Goal: Information Seeking & Learning: Learn about a topic

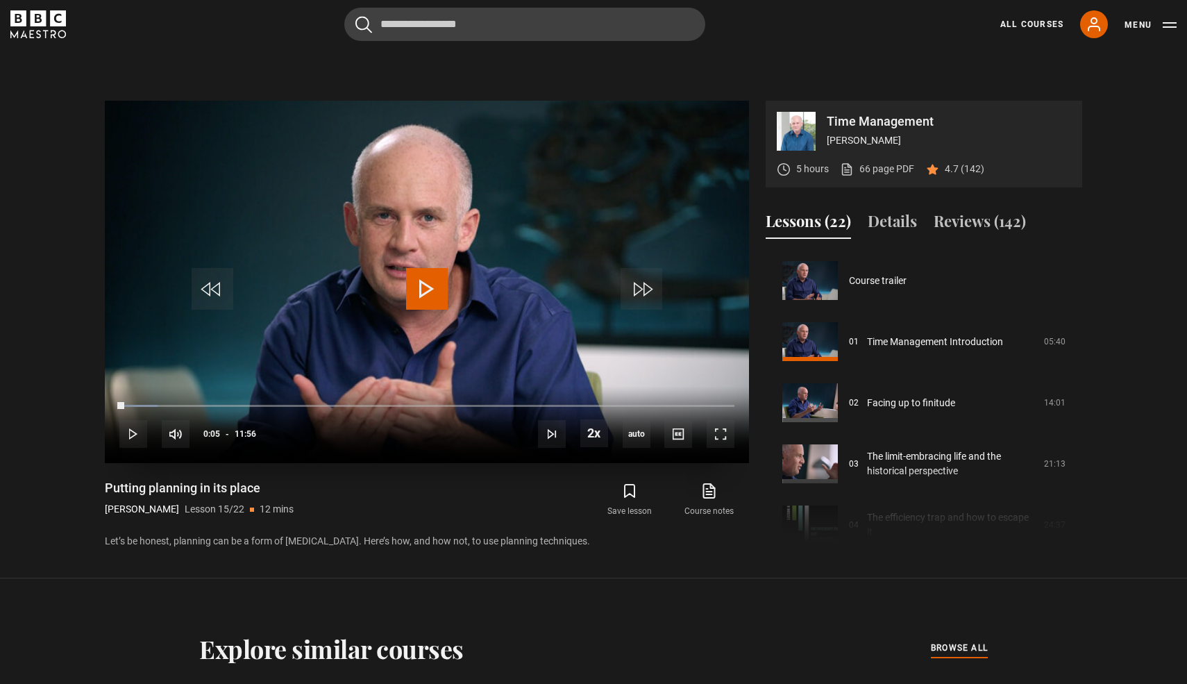
scroll to position [855, 0]
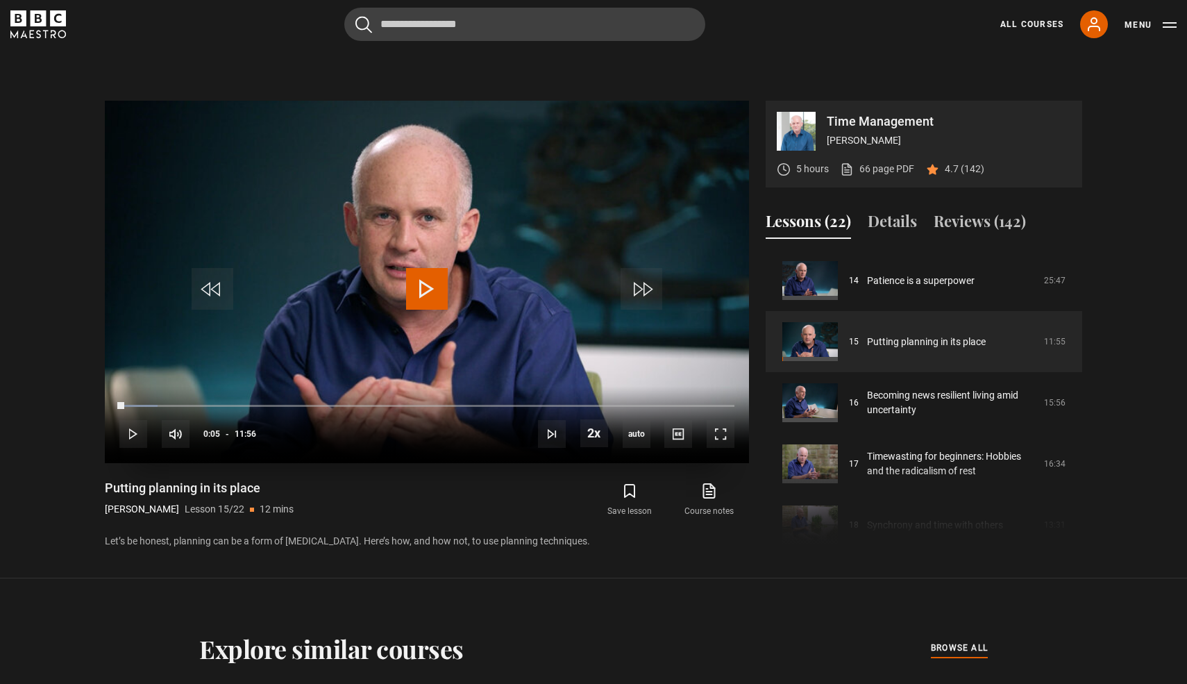
click at [350, 271] on video "Video Player" at bounding box center [427, 282] width 644 height 362
click at [725, 435] on span "Video Player" at bounding box center [720, 434] width 28 height 28
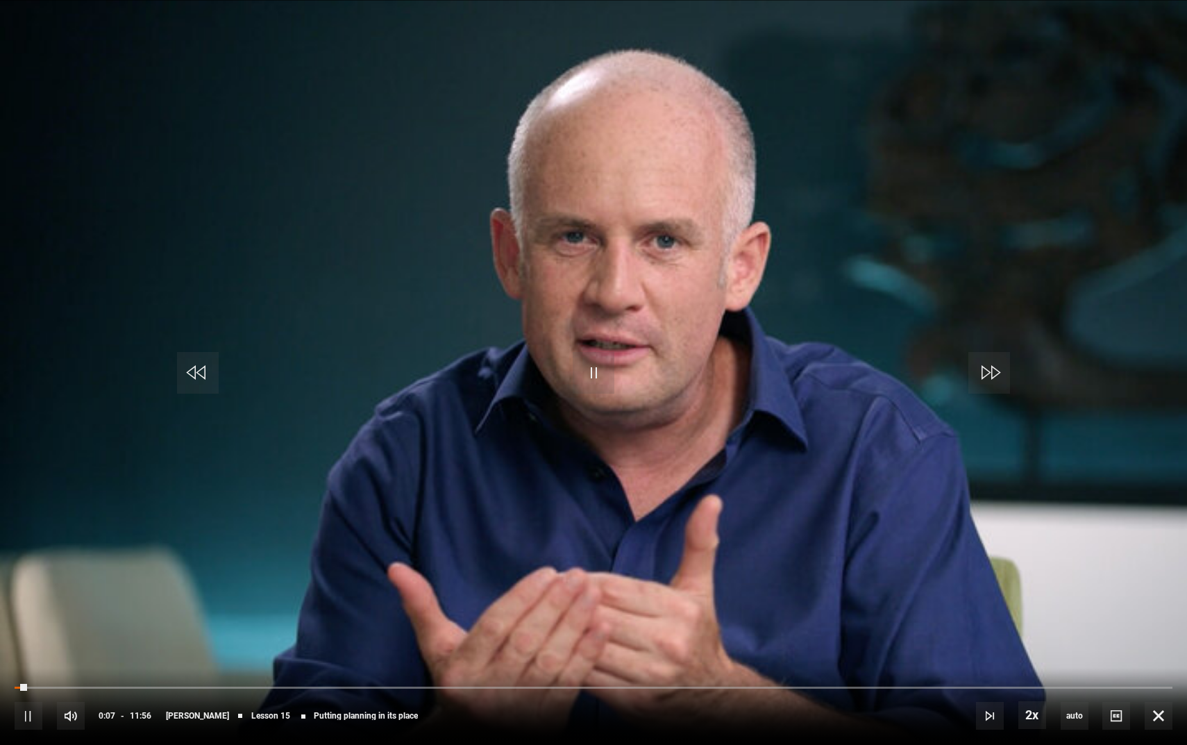
click at [534, 495] on video "Video Player" at bounding box center [593, 372] width 1187 height 745
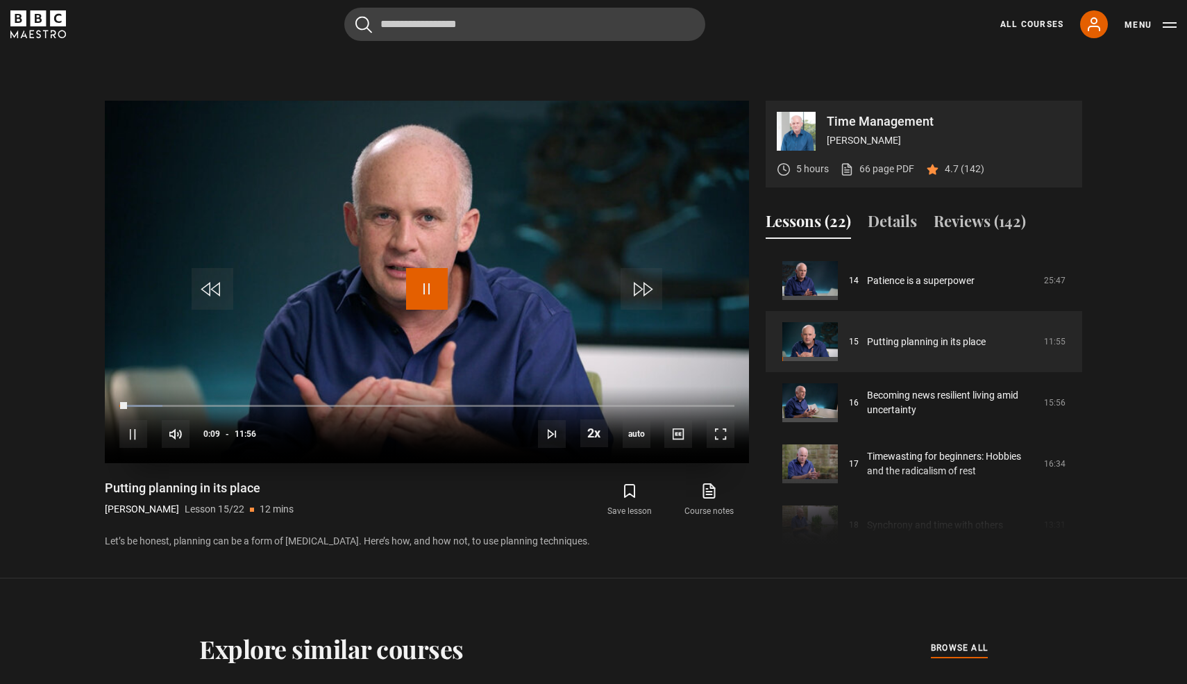
click at [424, 268] on span "Video Player" at bounding box center [427, 289] width 42 height 42
click at [489, 199] on video "Video Player" at bounding box center [427, 282] width 644 height 362
click at [715, 432] on span "Video Player" at bounding box center [720, 434] width 28 height 28
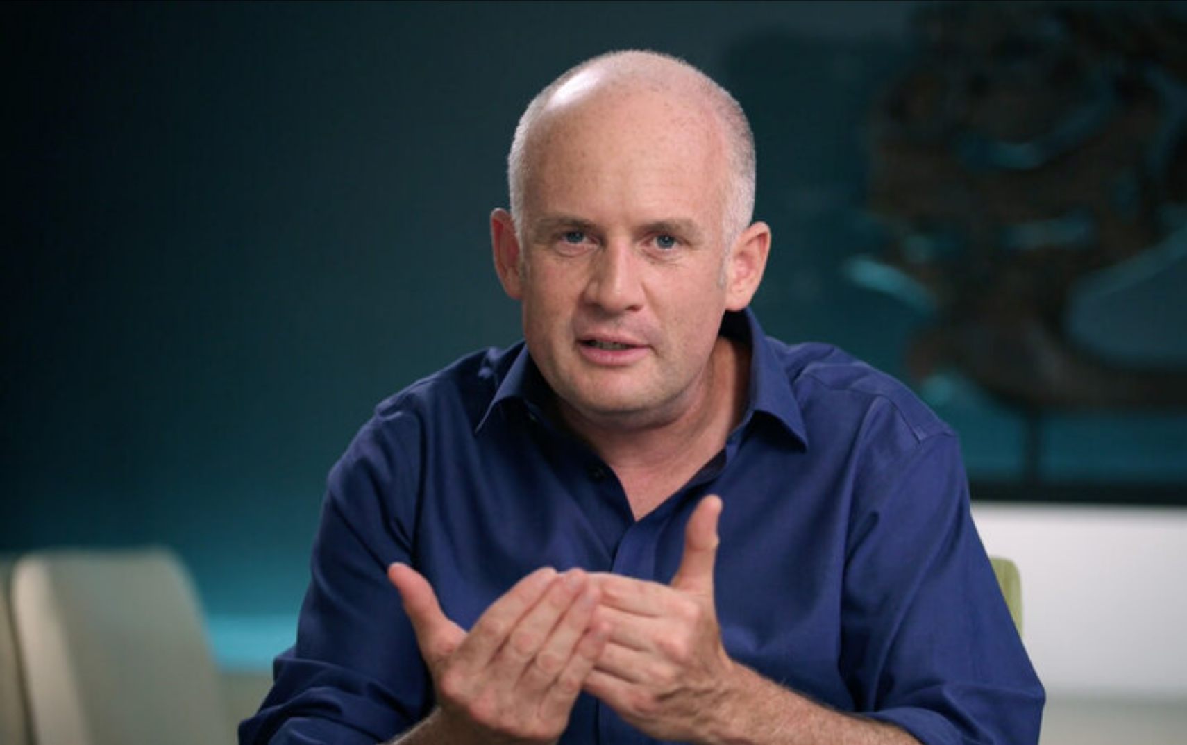
click at [350, 311] on video "Video Player" at bounding box center [593, 372] width 1187 height 745
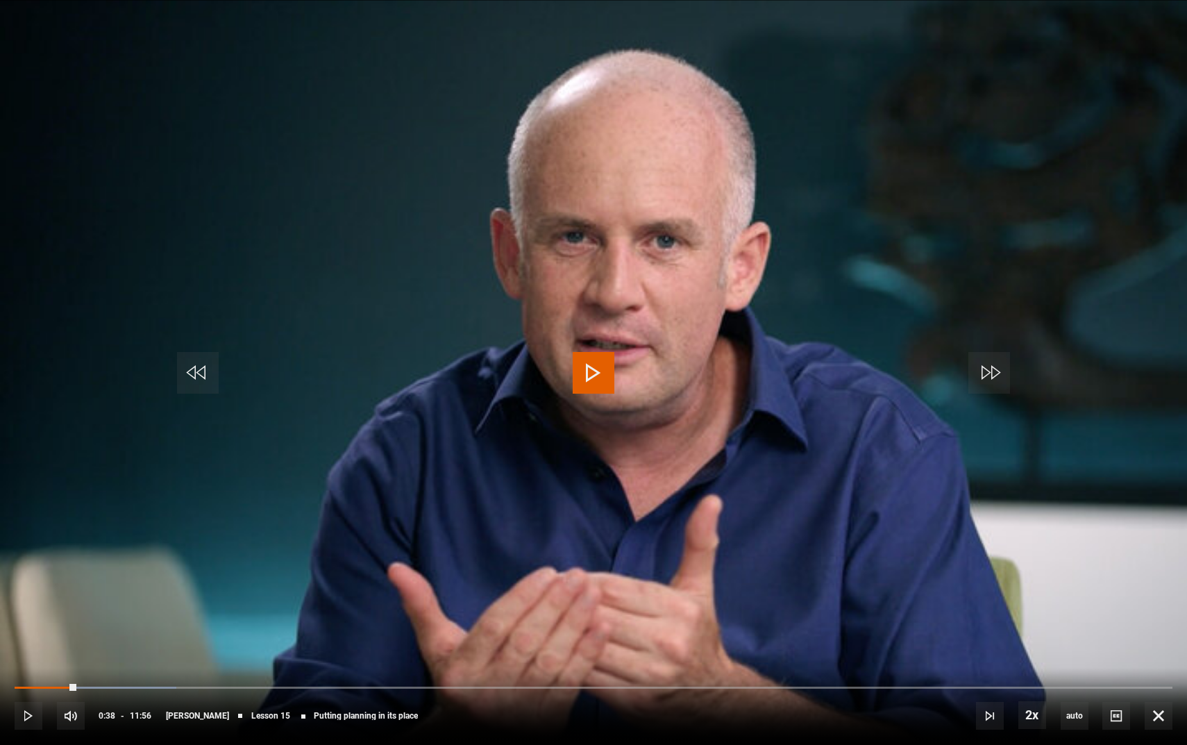
click at [561, 314] on video "Video Player" at bounding box center [593, 372] width 1187 height 745
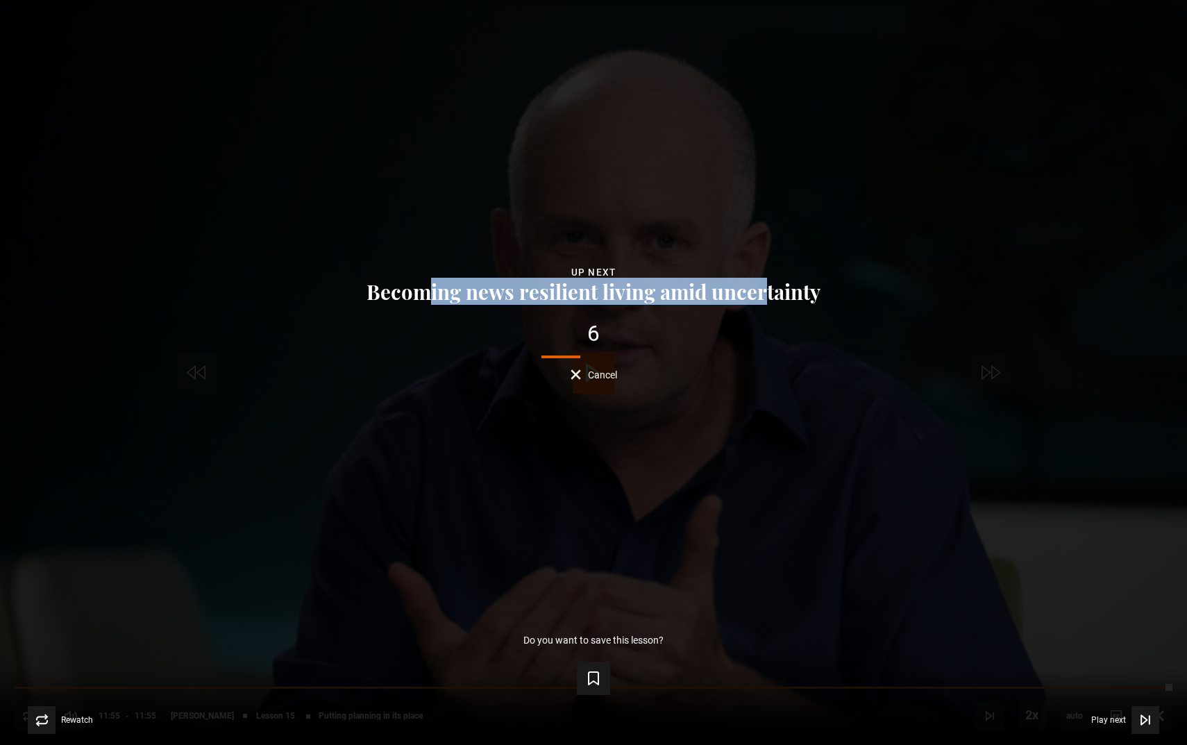
drag, startPoint x: 434, startPoint y: 286, endPoint x: 768, endPoint y: 291, distance: 333.1
click at [768, 291] on button "Becoming news resilient living amid uncertainty" at bounding box center [593, 291] width 462 height 22
click at [450, 177] on div "Lesson Completed Up next Becoming news resilient living amid uncertainty 5 Canc…" at bounding box center [593, 372] width 1187 height 745
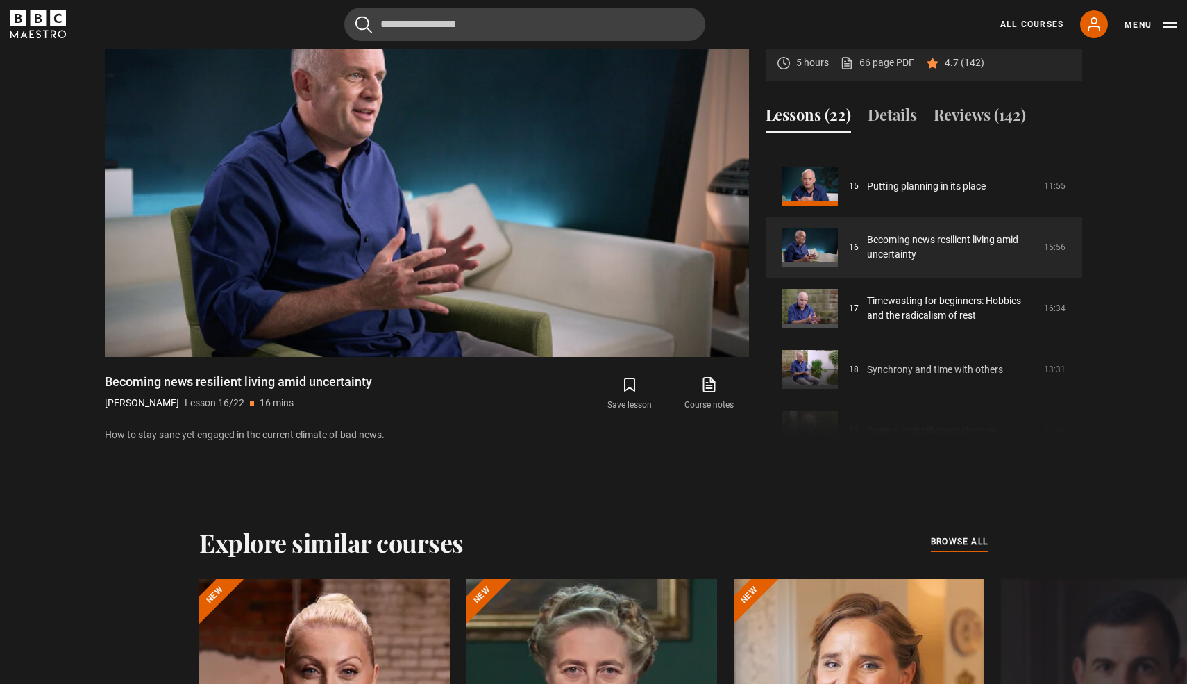
scroll to position [1105, 0]
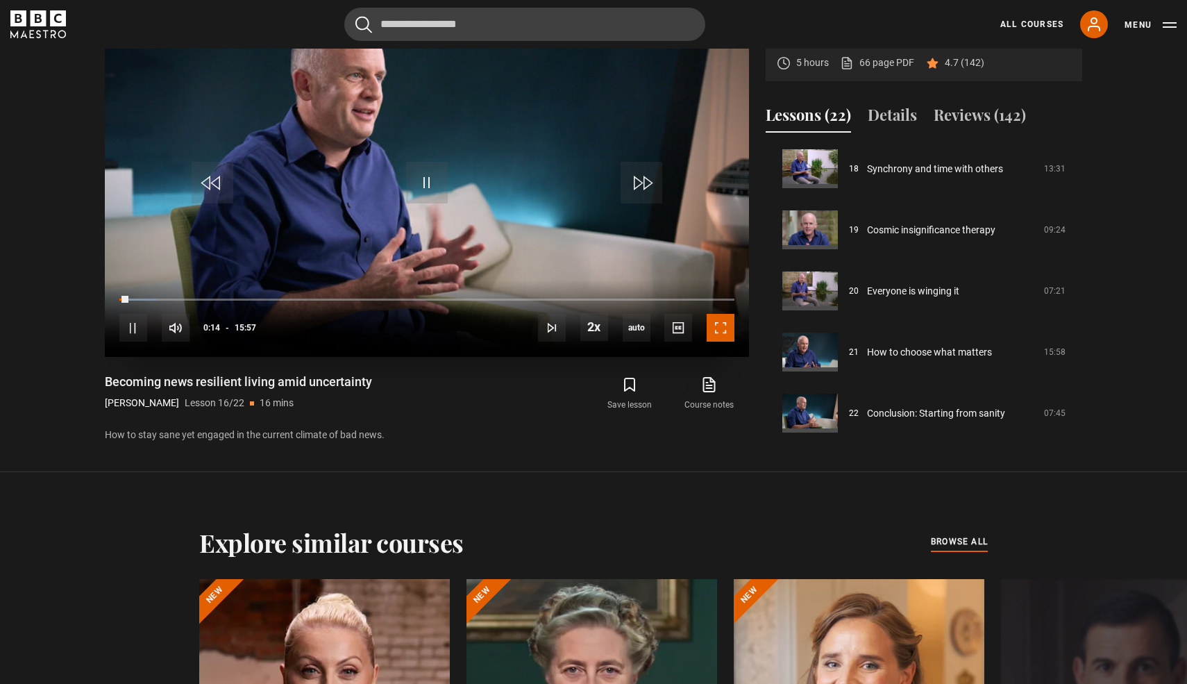
click at [724, 332] on span "Video Player" at bounding box center [720, 328] width 28 height 28
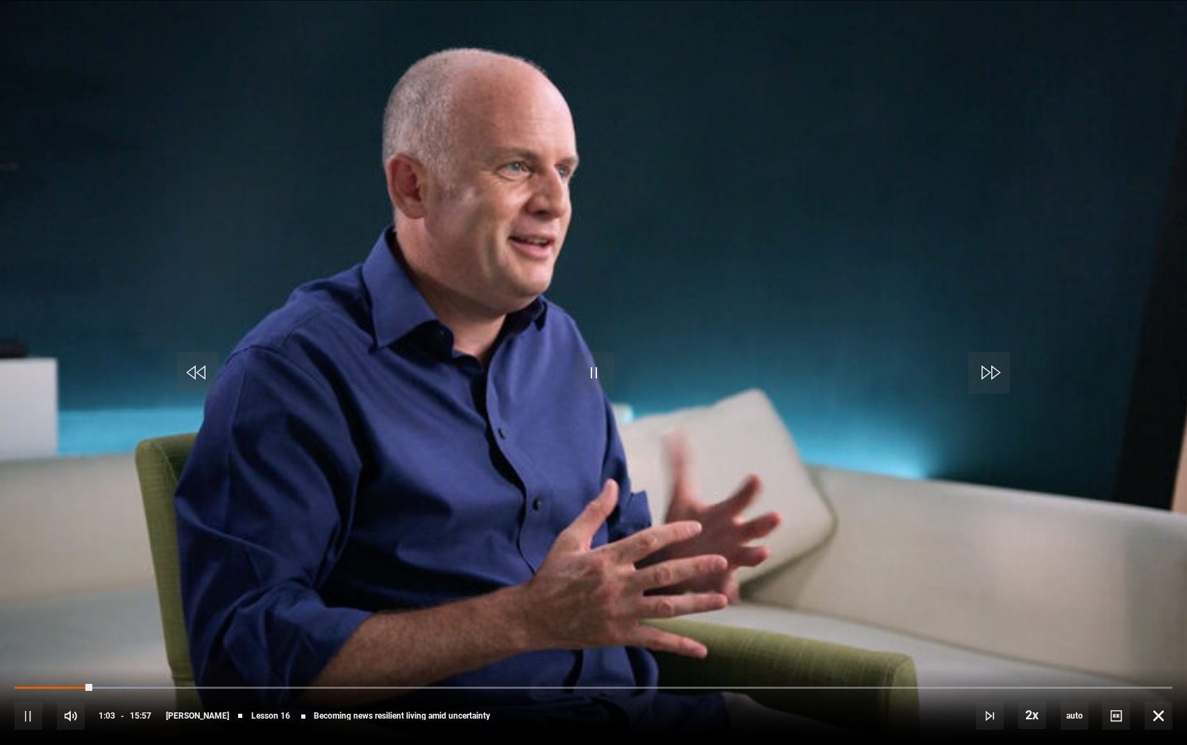
click at [621, 203] on video "Video Player" at bounding box center [593, 372] width 1187 height 745
click at [554, 405] on video "Video Player" at bounding box center [593, 372] width 1187 height 745
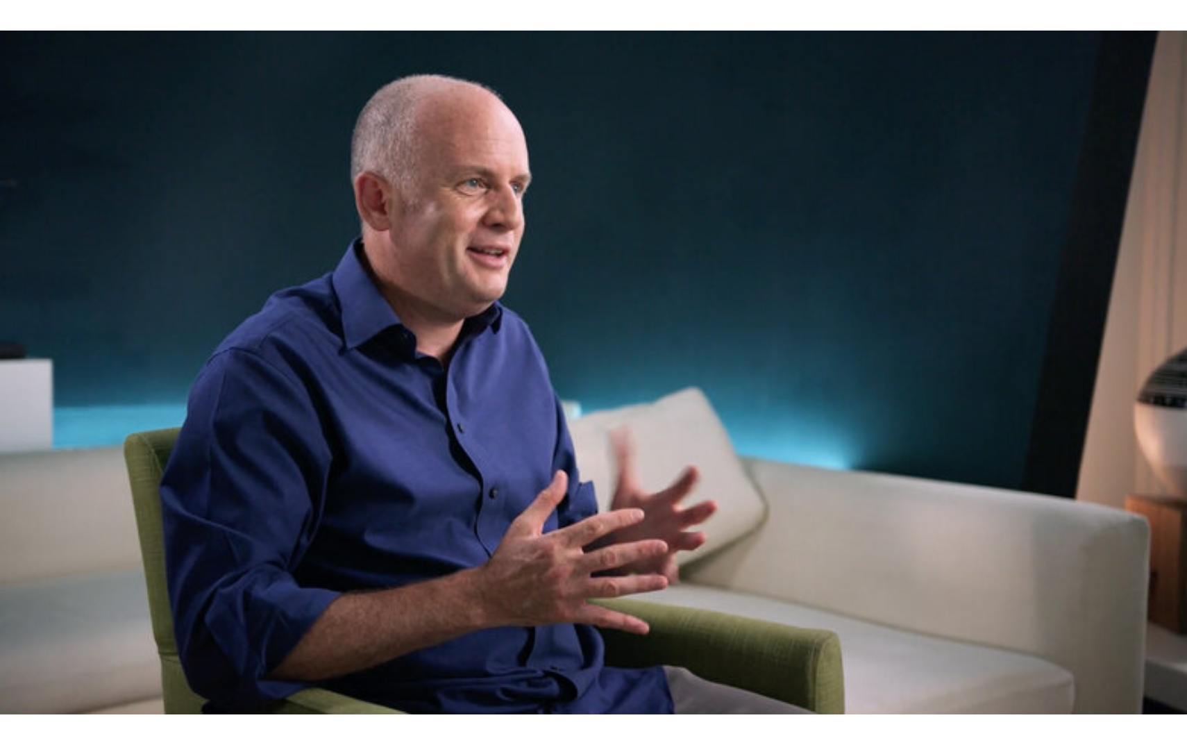
scroll to position [1105, 0]
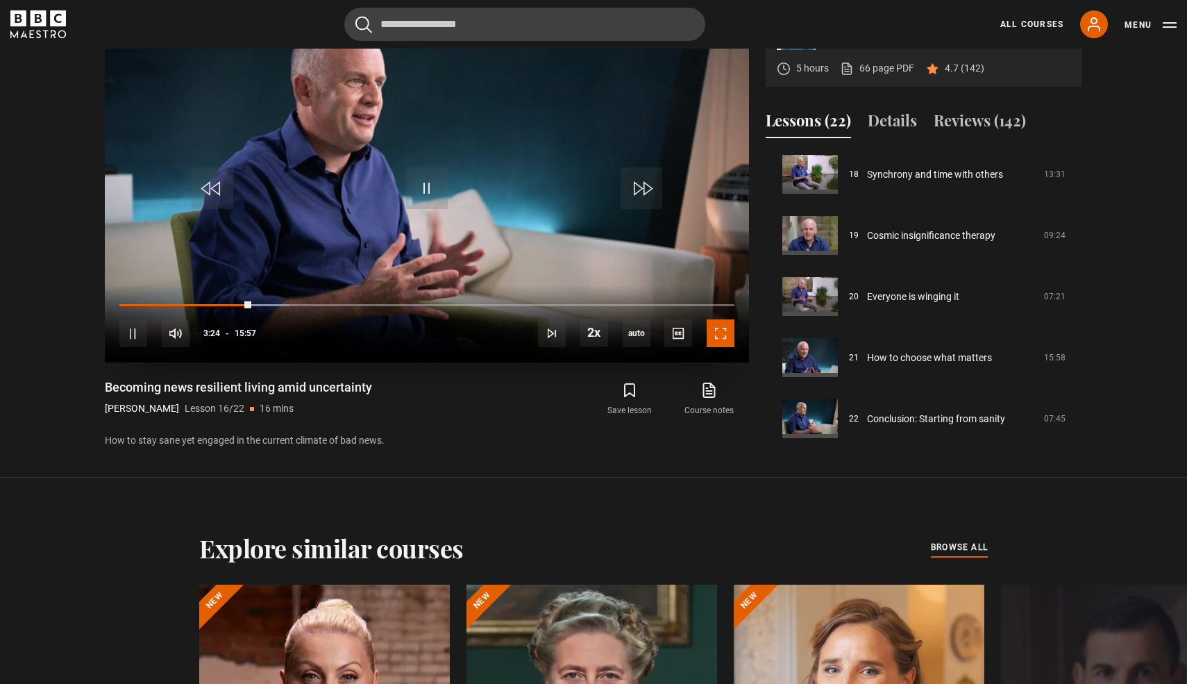
click at [732, 339] on span "Video Player" at bounding box center [720, 333] width 28 height 28
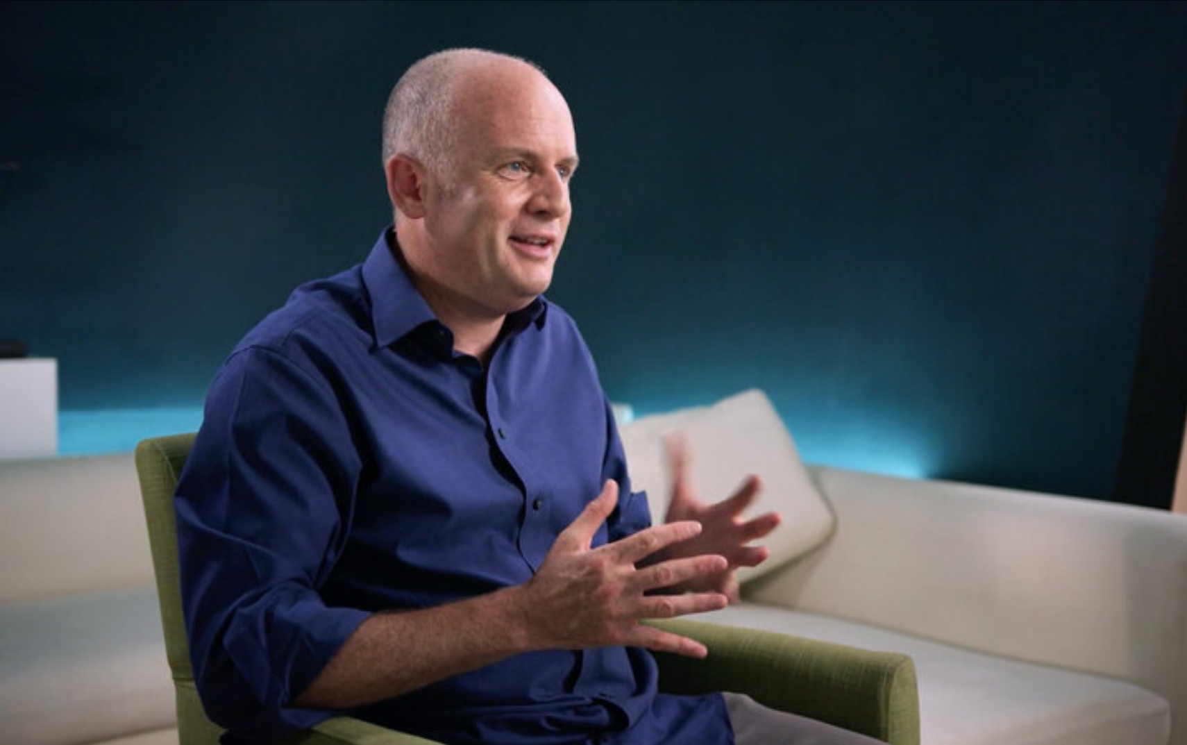
click at [312, 194] on video "Video Player" at bounding box center [593, 372] width 1187 height 745
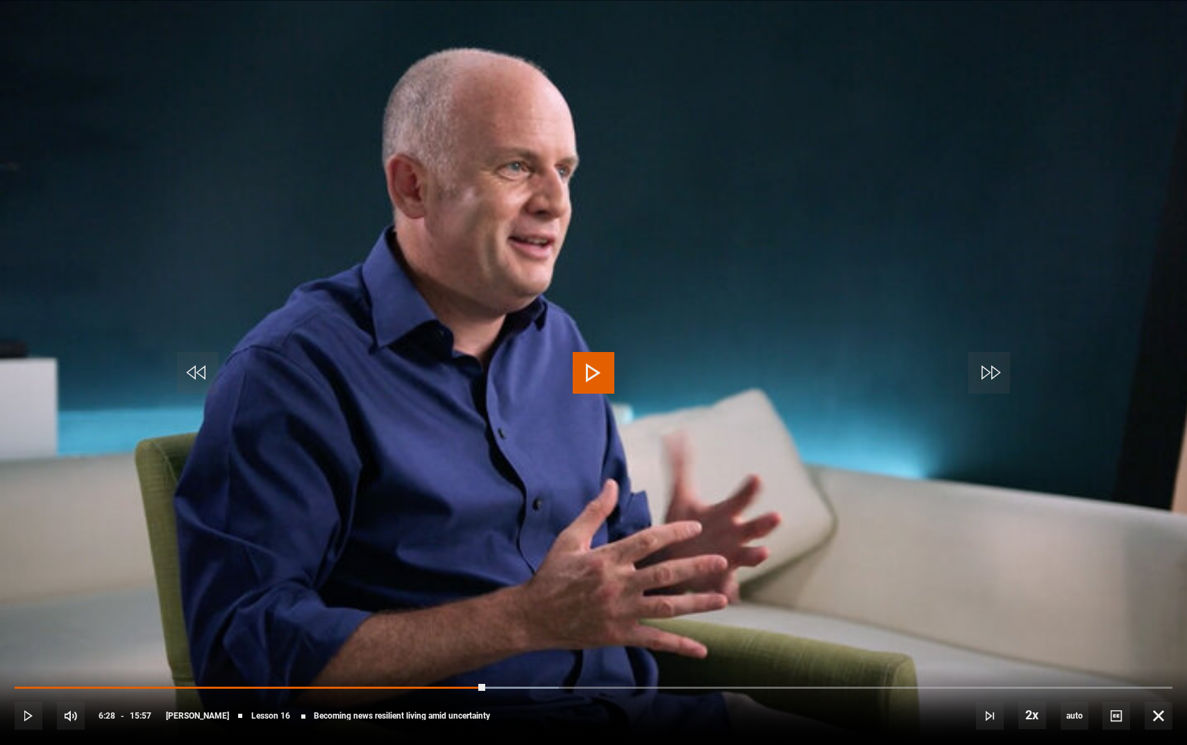
click at [402, 218] on video "Video Player" at bounding box center [593, 372] width 1187 height 745
click at [333, 187] on video "Video Player" at bounding box center [593, 372] width 1187 height 745
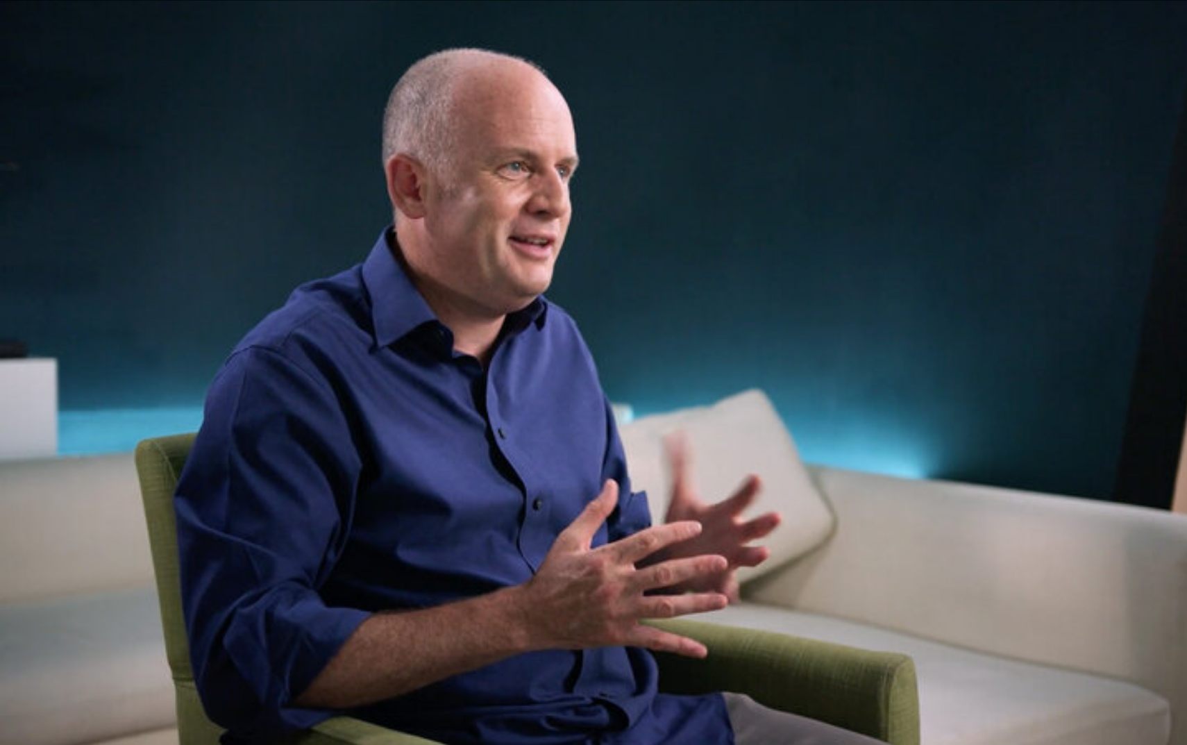
click at [344, 178] on video "Video Player" at bounding box center [593, 372] width 1187 height 745
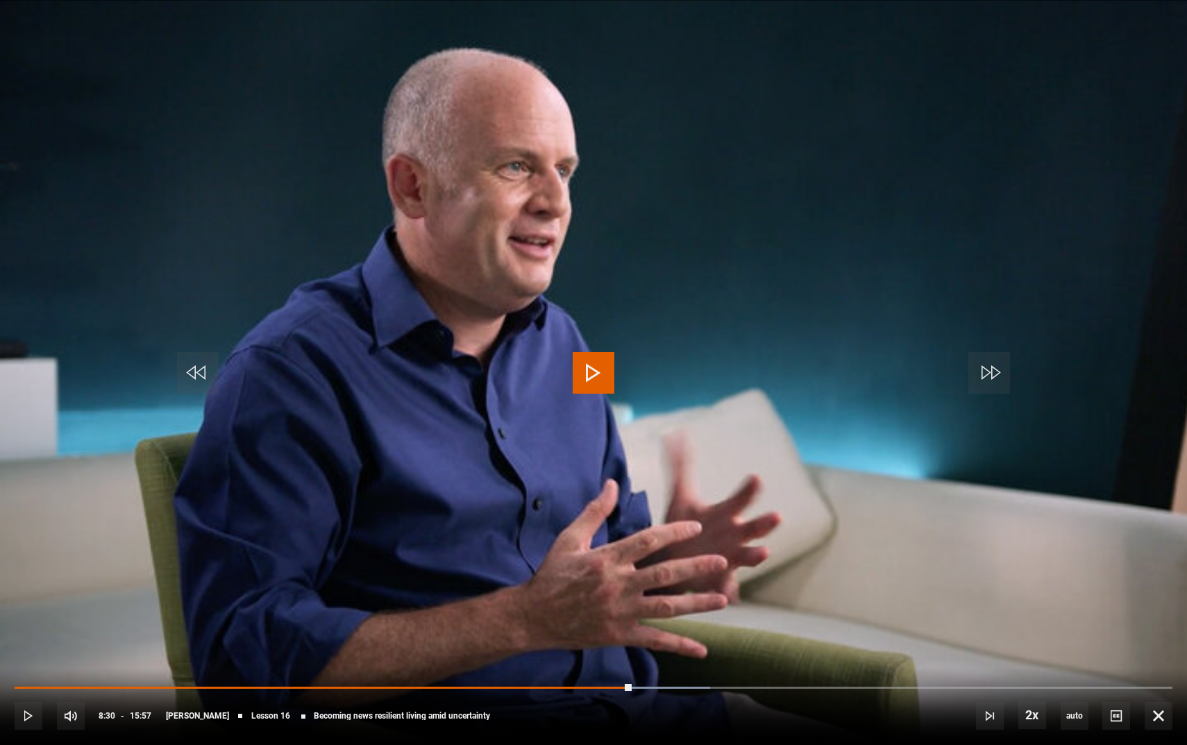
click at [344, 178] on video "Video Player" at bounding box center [593, 372] width 1187 height 745
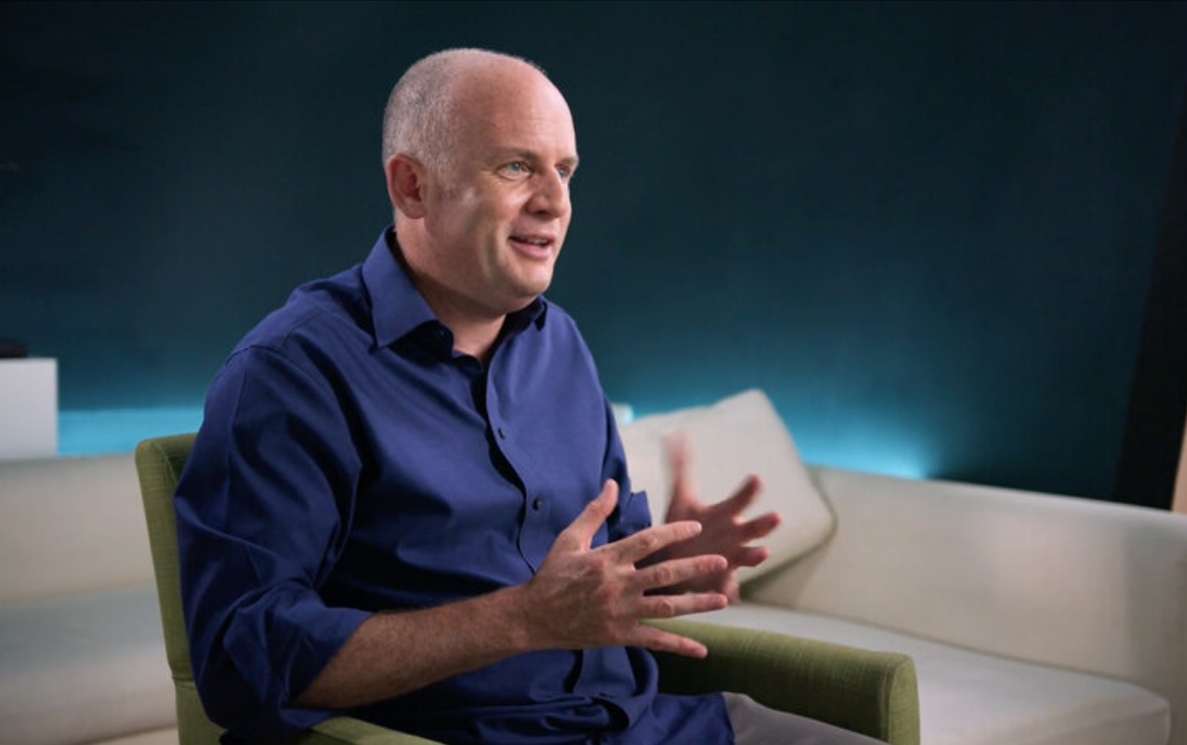
click at [344, 178] on video "Video Player" at bounding box center [593, 372] width 1187 height 745
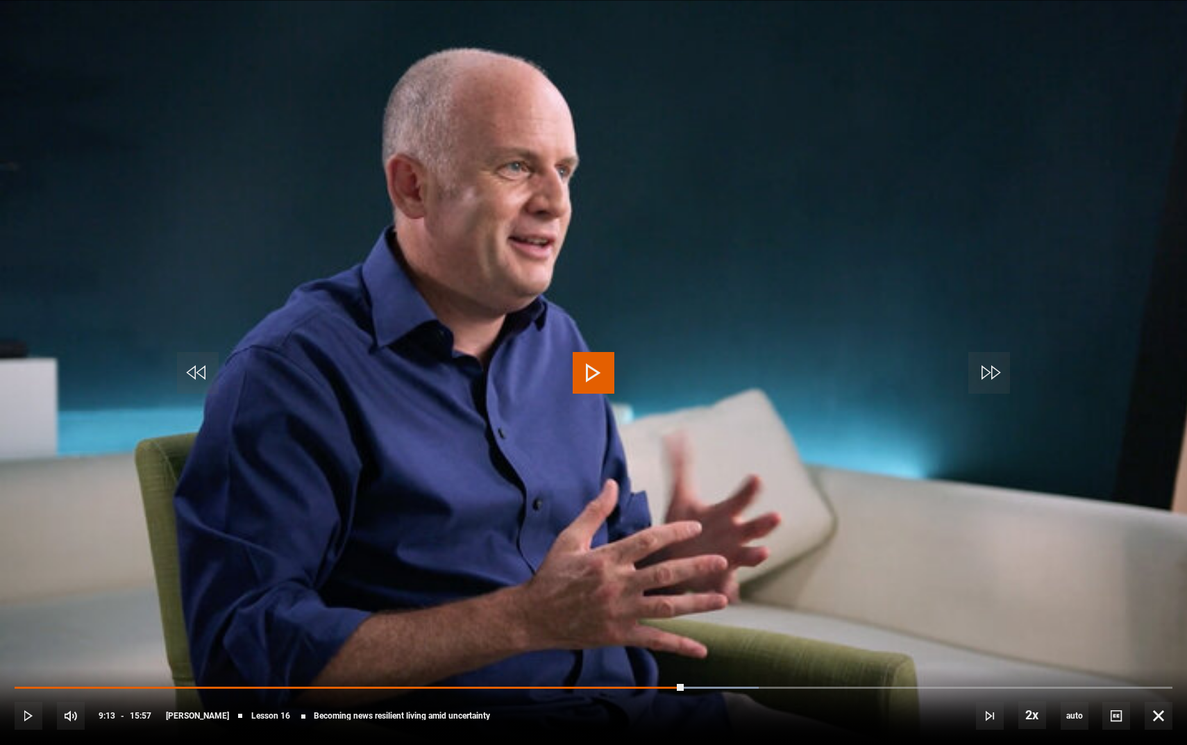
click at [572, 206] on video "Video Player" at bounding box center [593, 372] width 1187 height 745
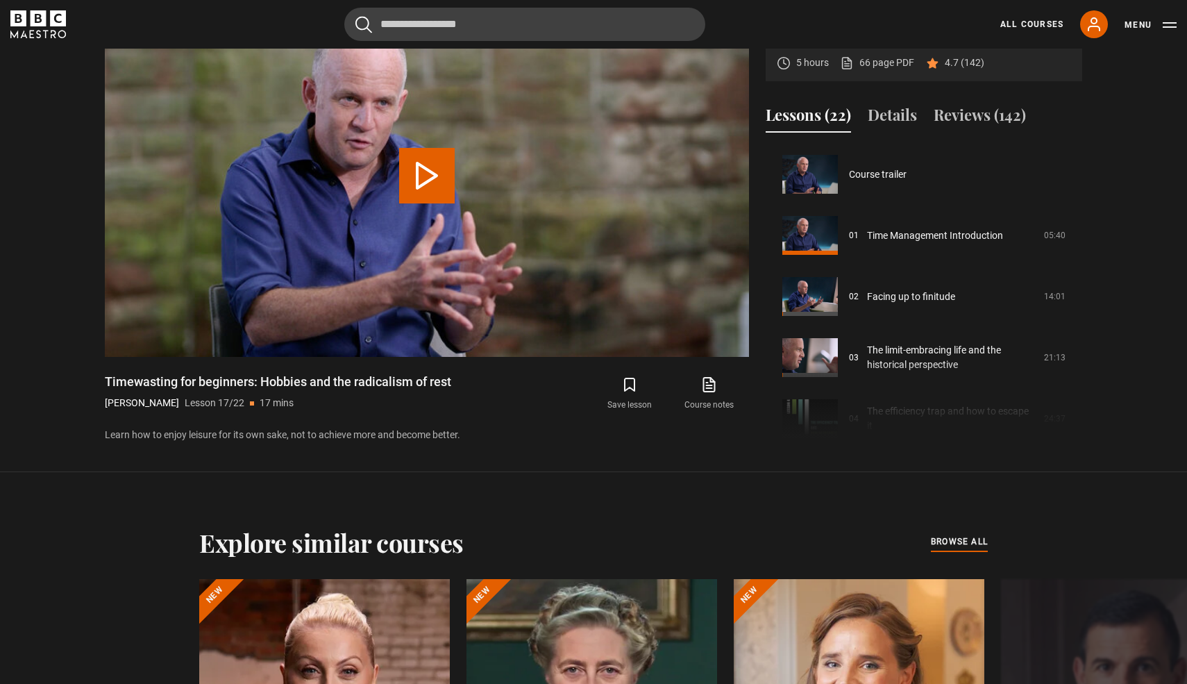
scroll to position [977, 0]
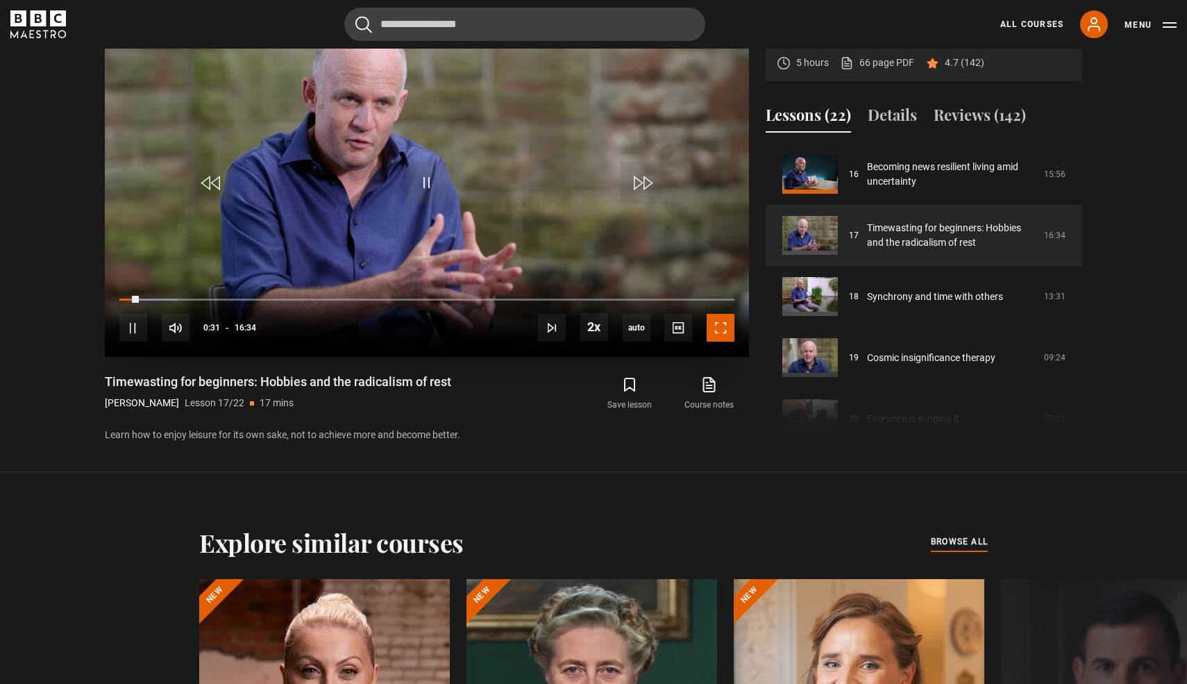
click at [713, 331] on span "Video Player" at bounding box center [720, 328] width 28 height 28
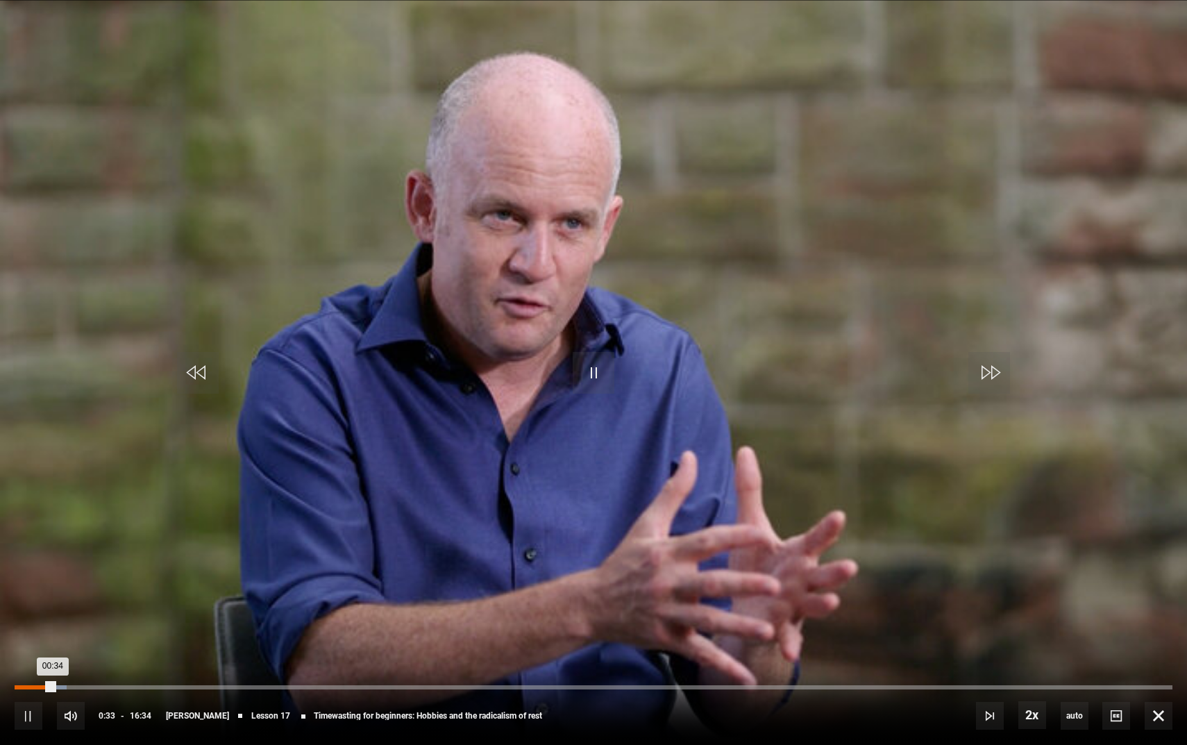
click at [20, 683] on div "00:04" at bounding box center [21, 687] width 2 height 4
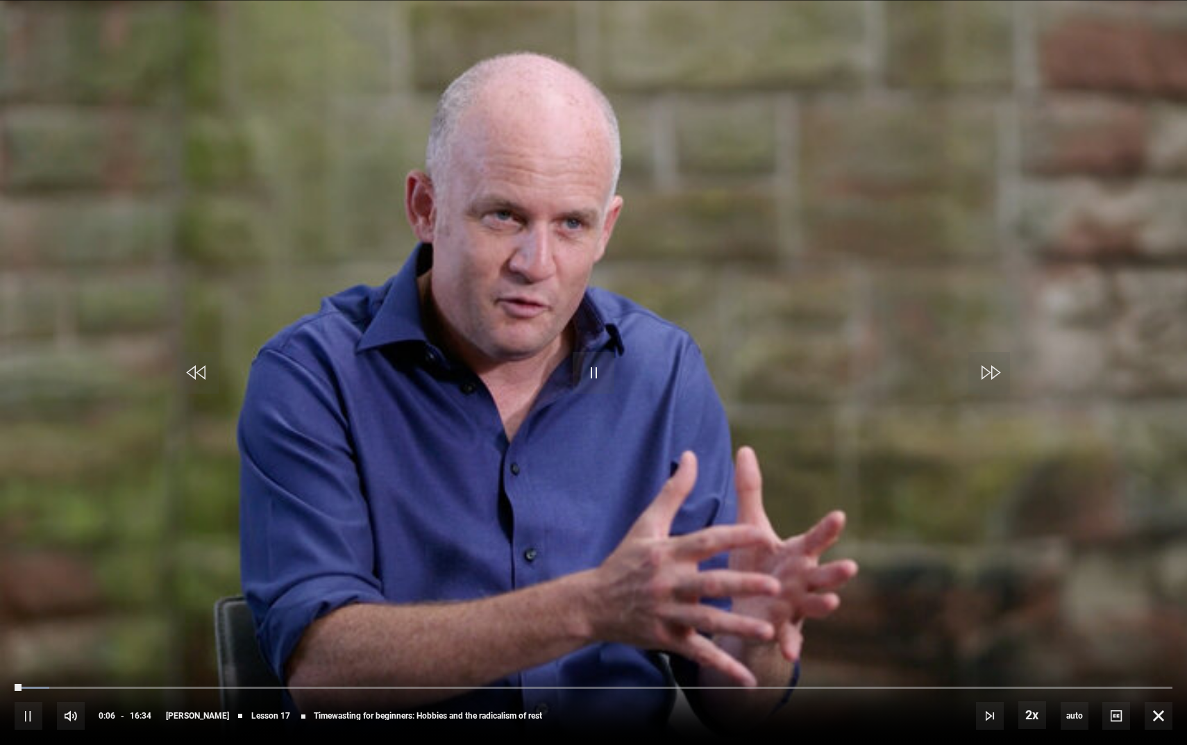
click at [317, 520] on video "Video Player" at bounding box center [593, 372] width 1187 height 745
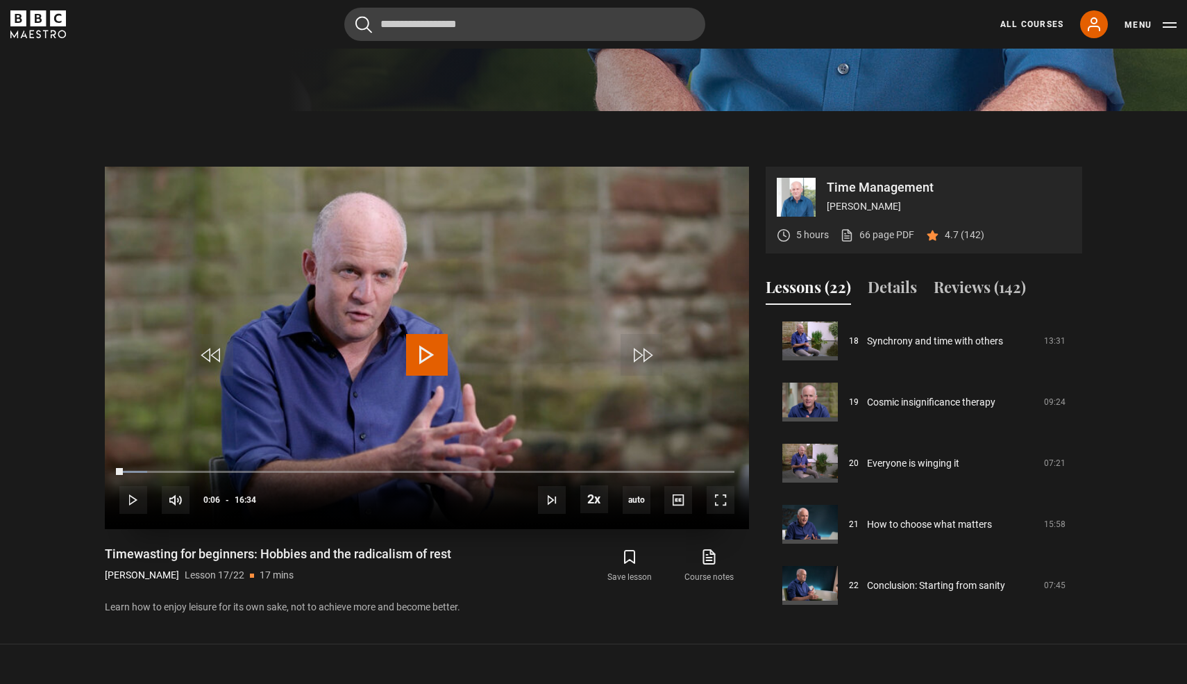
scroll to position [578, 0]
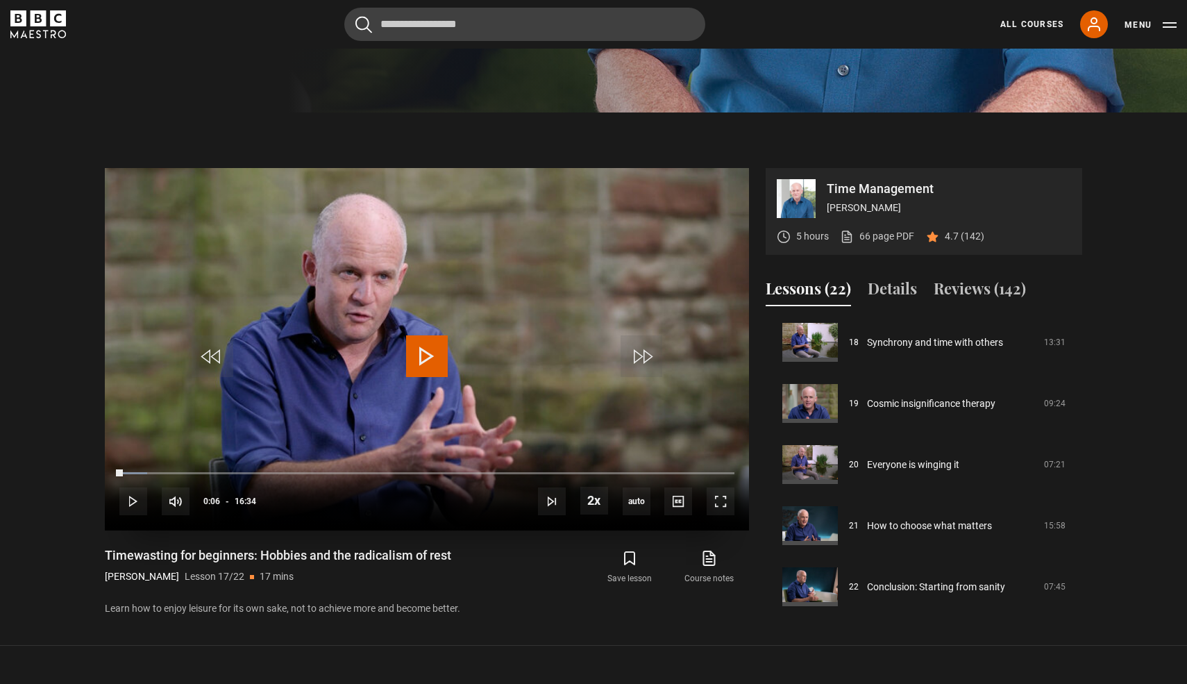
click at [422, 323] on video "Video Player" at bounding box center [427, 349] width 644 height 362
click at [421, 323] on video "Video Player" at bounding box center [427, 349] width 644 height 362
